Goal: Information Seeking & Learning: Compare options

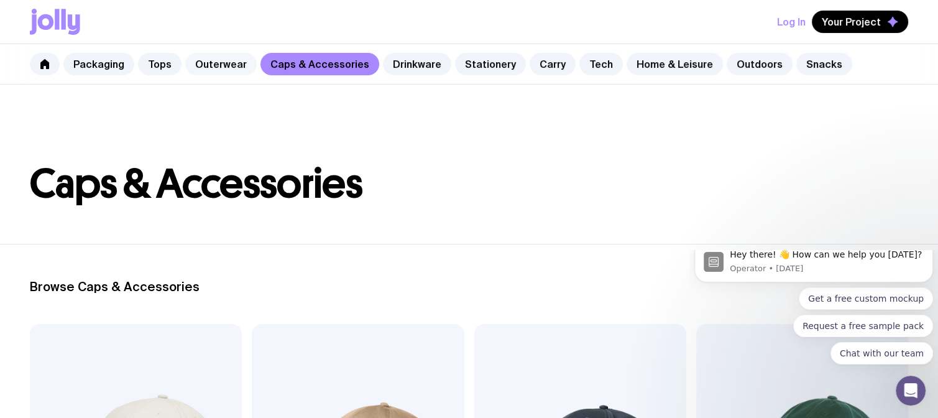
click at [216, 62] on link "Outerwear" at bounding box center [220, 64] width 71 height 22
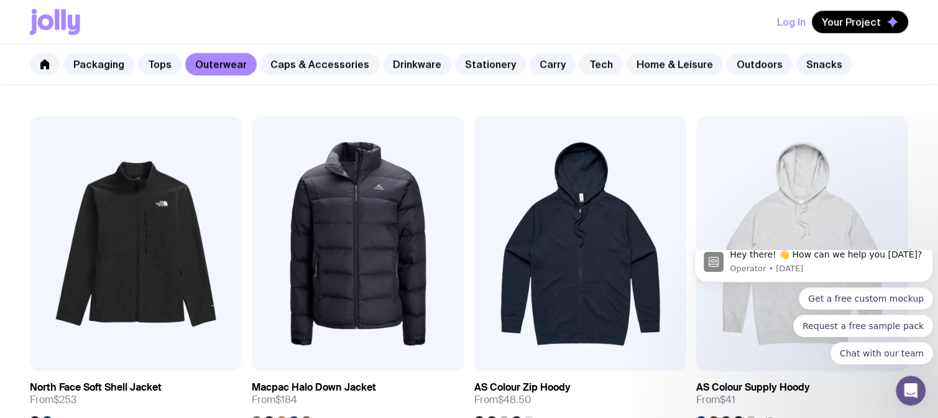
scroll to position [1605, 0]
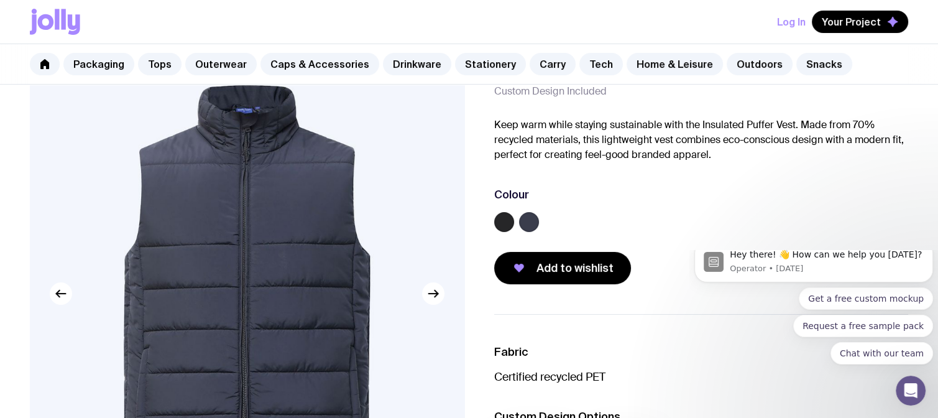
scroll to position [72, 0]
click at [532, 223] on label at bounding box center [529, 221] width 20 height 20
click at [0, 0] on input "radio" at bounding box center [0, 0] width 0 height 0
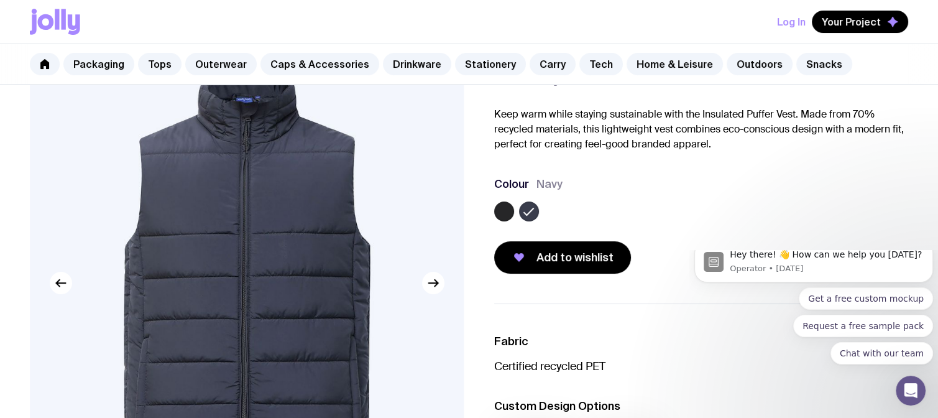
scroll to position [75, 0]
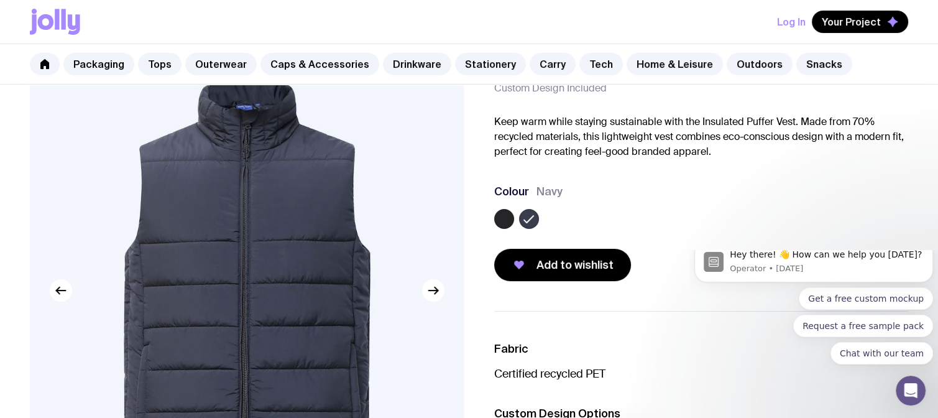
click at [242, 119] on img at bounding box center [247, 290] width 434 height 521
click at [505, 217] on label at bounding box center [504, 219] width 20 height 20
click at [0, 0] on input "radio" at bounding box center [0, 0] width 0 height 0
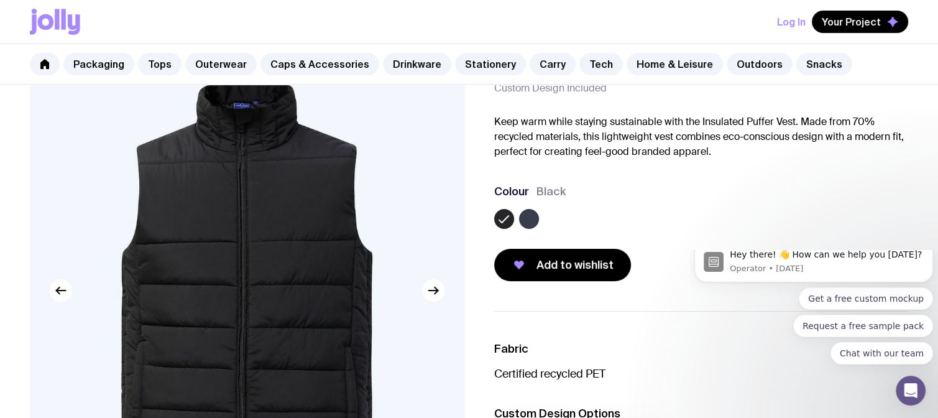
click at [535, 221] on label at bounding box center [529, 219] width 20 height 20
click at [0, 0] on input "radio" at bounding box center [0, 0] width 0 height 0
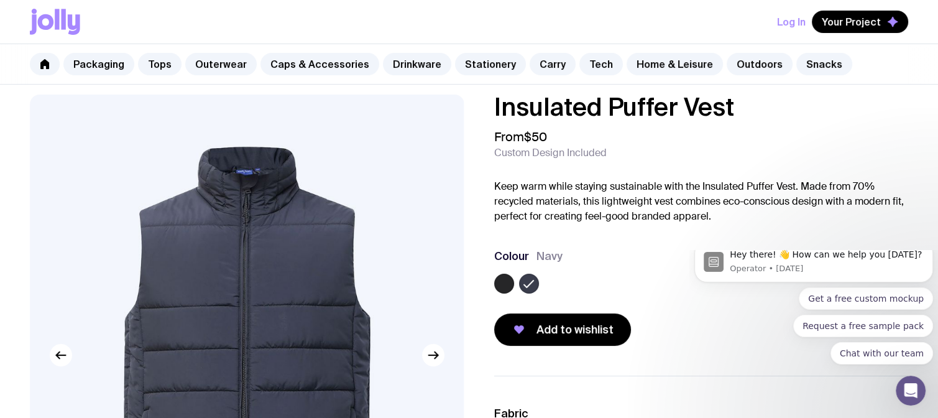
scroll to position [0, 0]
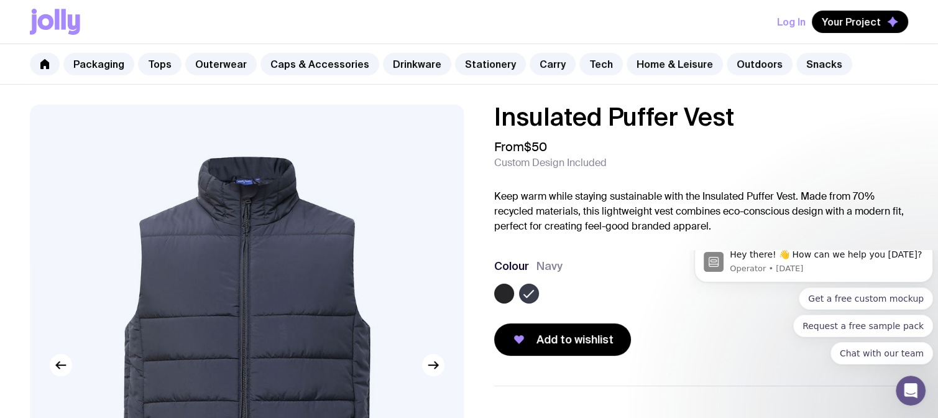
click at [244, 184] on img at bounding box center [247, 364] width 434 height 521
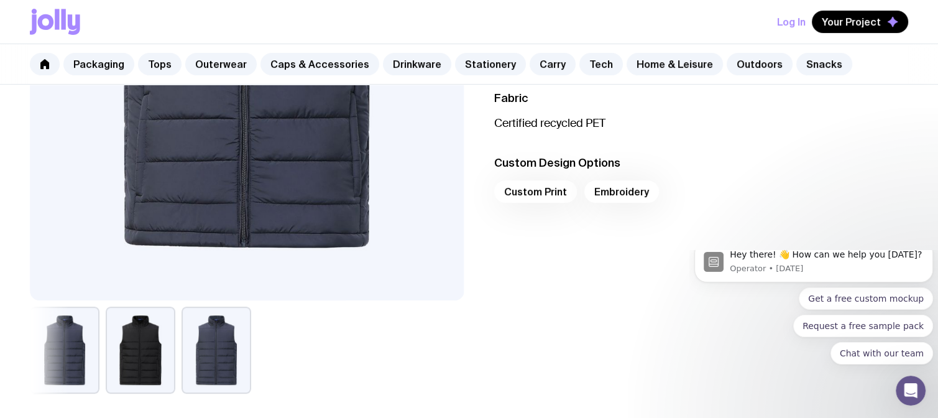
scroll to position [326, 0]
click at [114, 371] on button "button" at bounding box center [141, 349] width 70 height 87
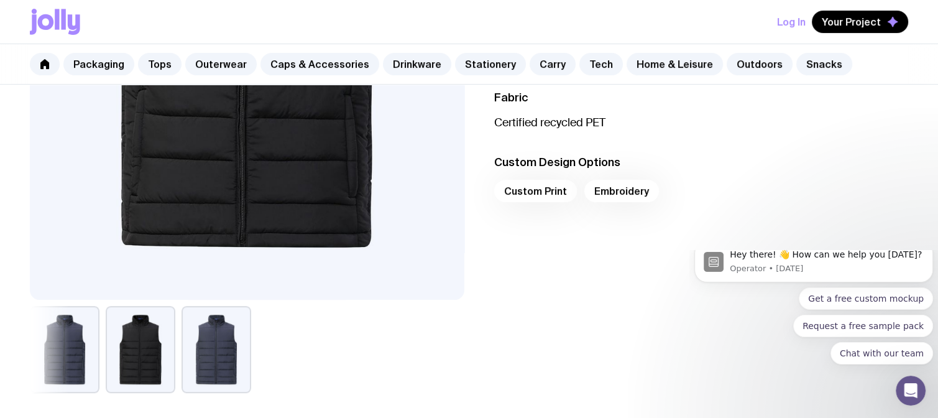
scroll to position [0, 0]
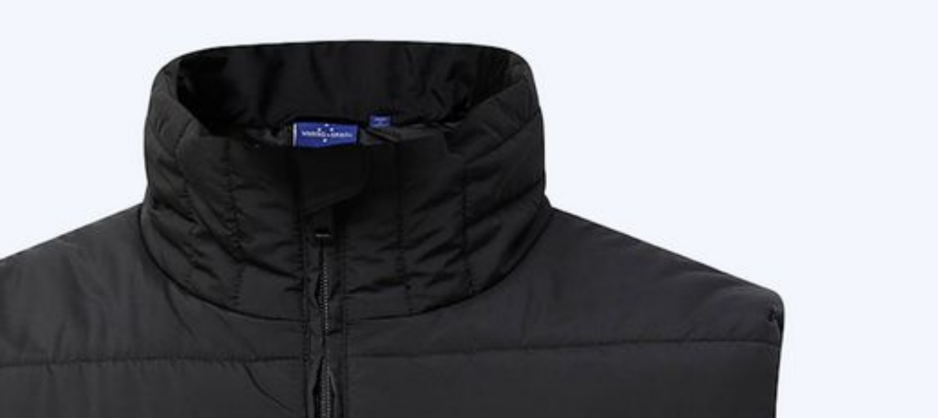
drag, startPoint x: 241, startPoint y: 180, endPoint x: 254, endPoint y: 185, distance: 13.4
click at [254, 185] on img at bounding box center [257, 364] width 434 height 521
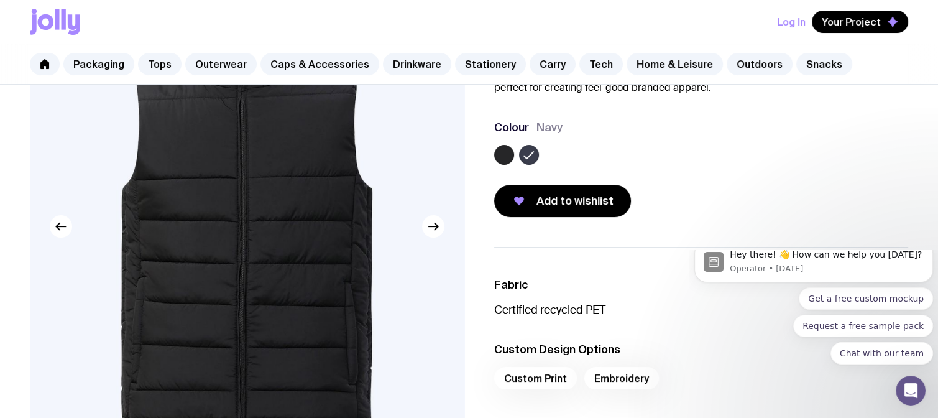
scroll to position [139, 0]
click at [436, 226] on icon "button" at bounding box center [432, 226] width 9 height 0
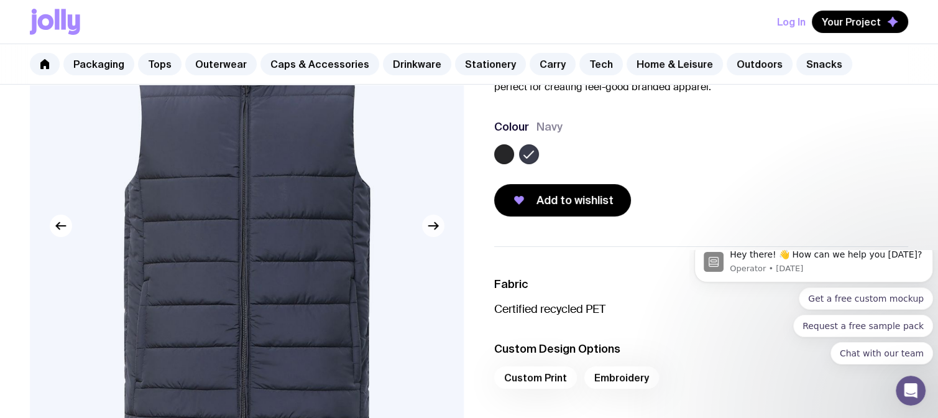
click at [436, 226] on icon "button" at bounding box center [432, 226] width 9 height 0
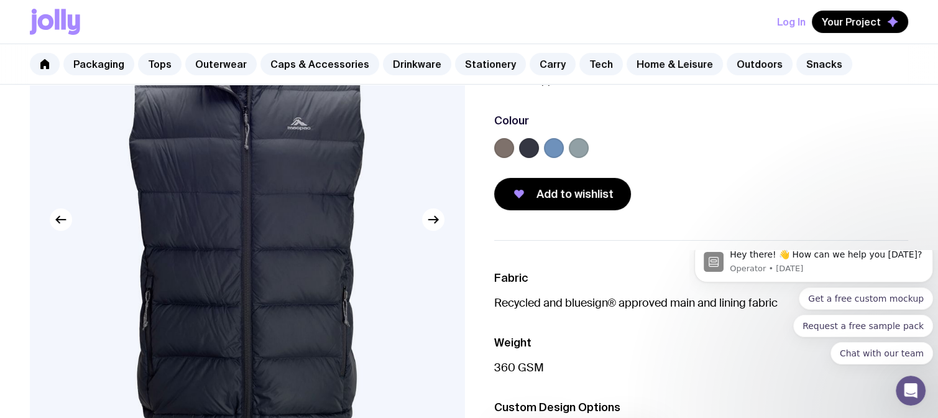
scroll to position [146, 0]
click at [560, 144] on label at bounding box center [554, 147] width 20 height 20
click at [0, 0] on input "radio" at bounding box center [0, 0] width 0 height 0
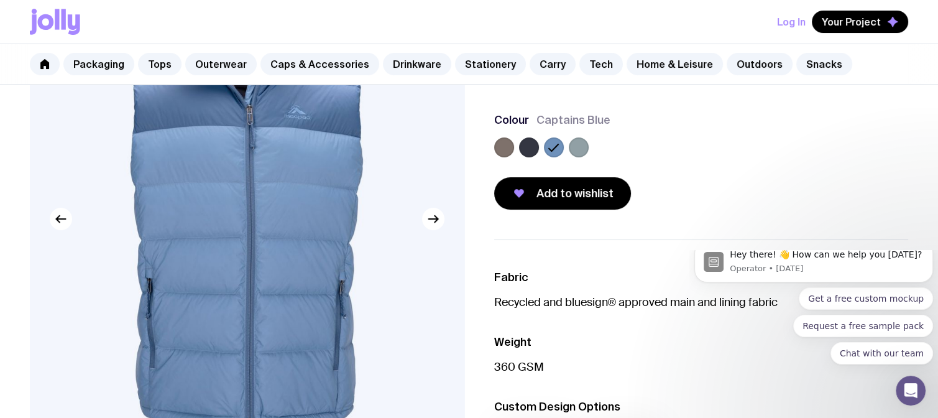
click at [531, 149] on label at bounding box center [529, 147] width 20 height 20
click at [0, 0] on input "radio" at bounding box center [0, 0] width 0 height 0
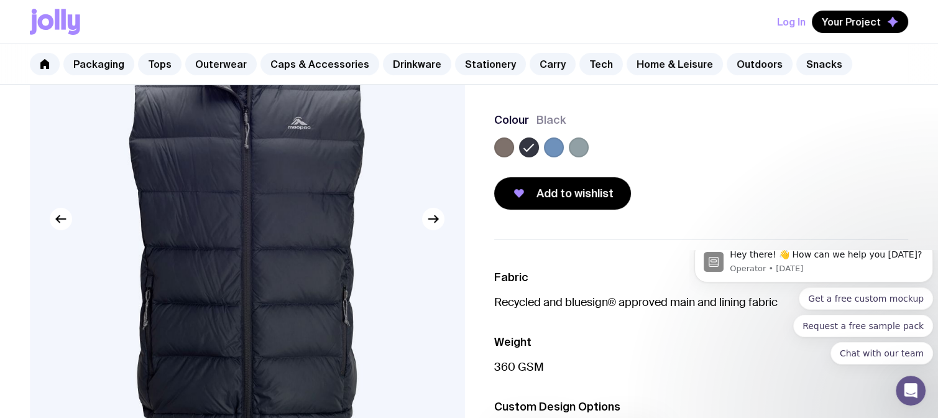
click at [503, 149] on label at bounding box center [504, 147] width 20 height 20
click at [0, 0] on input "radio" at bounding box center [0, 0] width 0 height 0
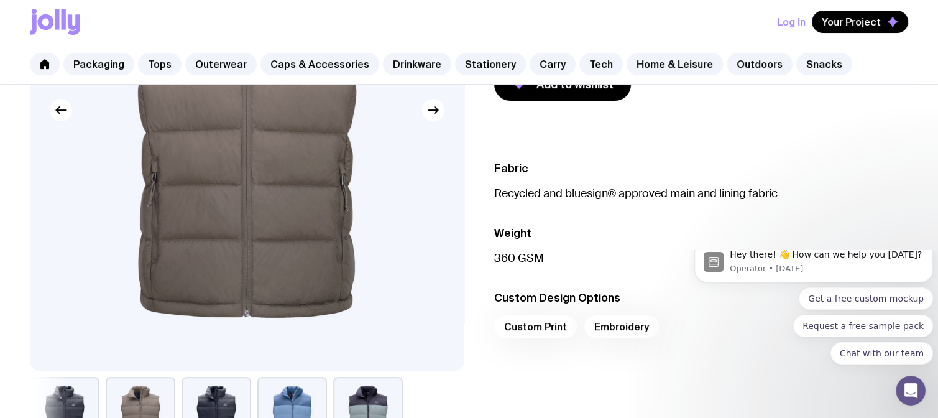
scroll to position [254, 0]
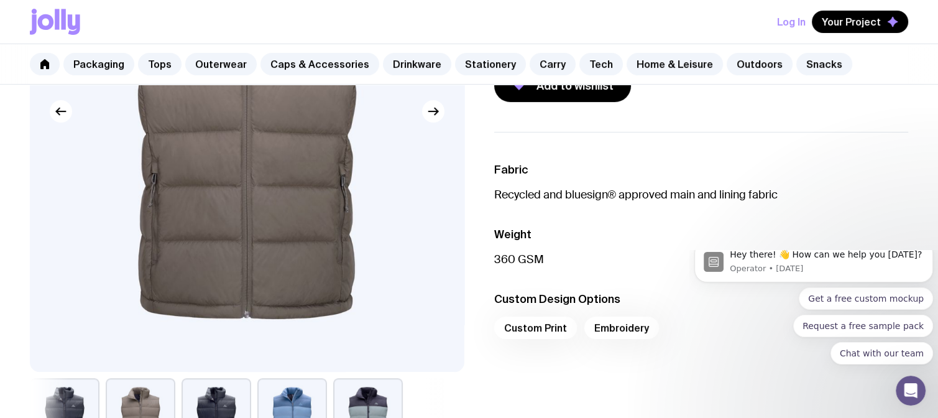
click at [543, 326] on div "Custom Print Embroidery" at bounding box center [701, 331] width 415 height 30
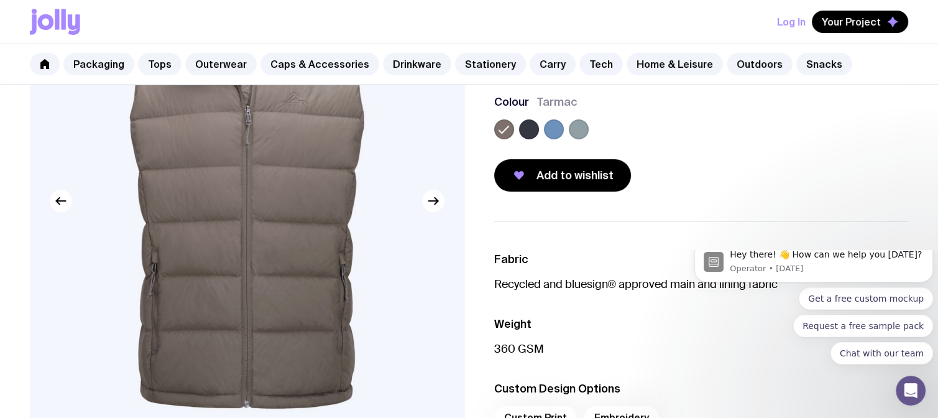
scroll to position [97, 0]
